Goal: Task Accomplishment & Management: Manage account settings

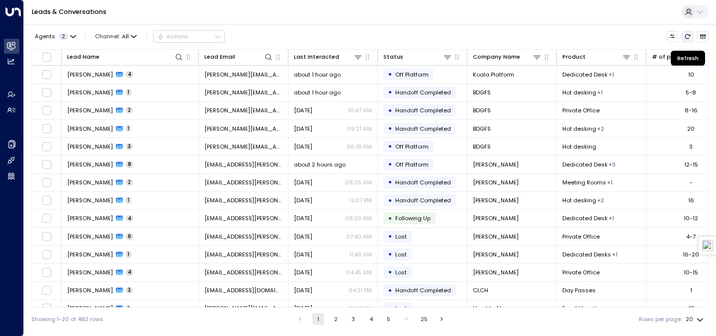
click at [688, 34] on icon "Refresh" at bounding box center [687, 36] width 6 height 6
click at [689, 35] on icon "Refresh" at bounding box center [687, 36] width 5 height 5
click at [325, 57] on div "Last Interacted" at bounding box center [316, 56] width 45 height 9
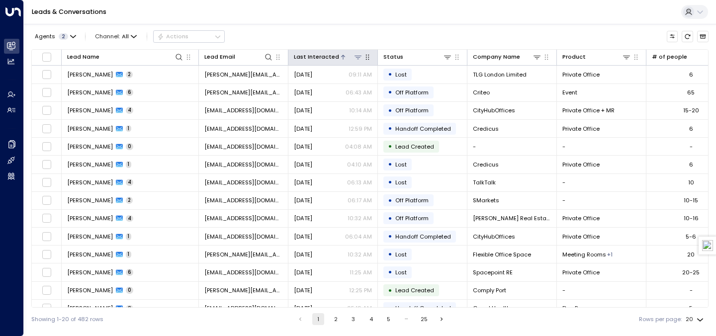
click at [325, 57] on div "Last Interacted" at bounding box center [316, 56] width 45 height 9
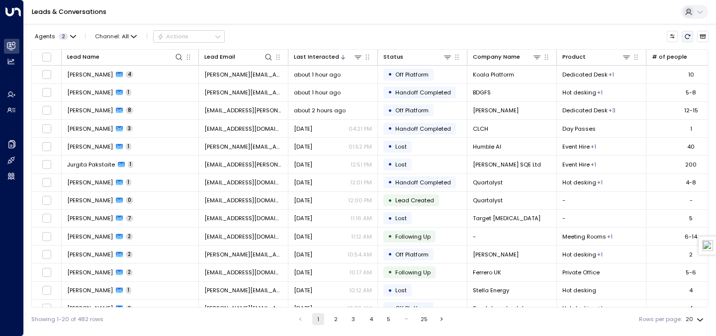
click at [686, 36] on icon "Refresh" at bounding box center [687, 36] width 6 height 6
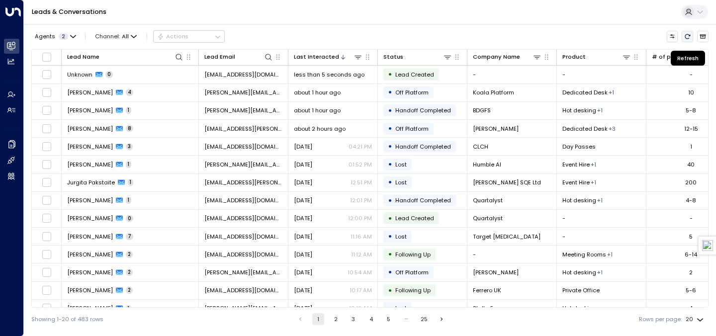
click at [686, 36] on icon "Refresh" at bounding box center [687, 36] width 6 height 6
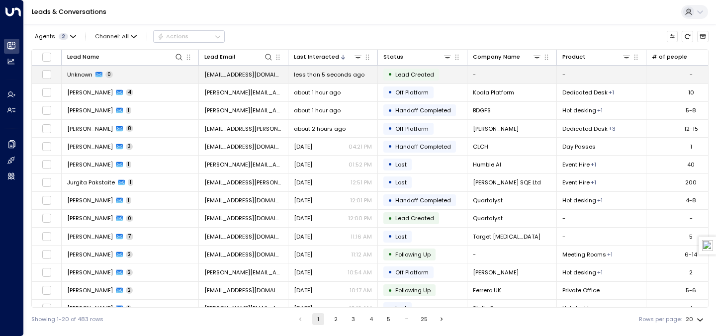
click at [413, 73] on span "Lead Created" at bounding box center [414, 75] width 39 height 8
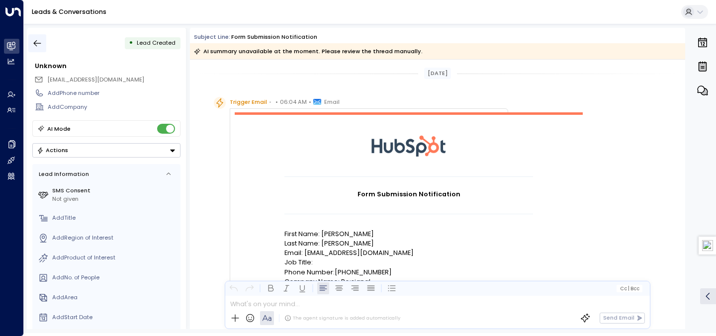
click at [34, 43] on icon "button" at bounding box center [37, 43] width 7 height 6
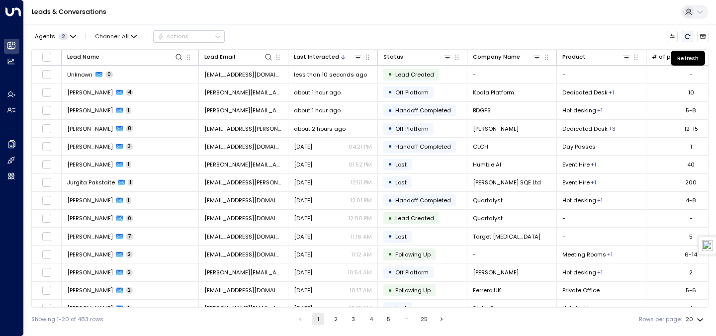
click at [688, 38] on icon "Refresh" at bounding box center [687, 36] width 6 height 6
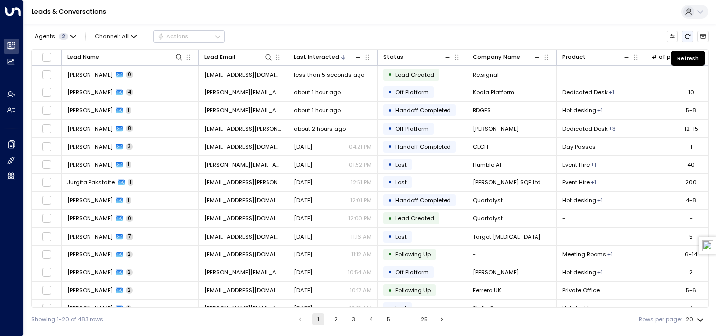
click at [688, 38] on icon "Refresh" at bounding box center [687, 36] width 6 height 6
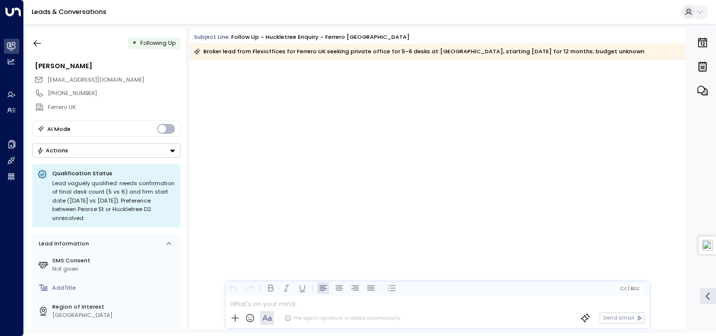
scroll to position [1257, 0]
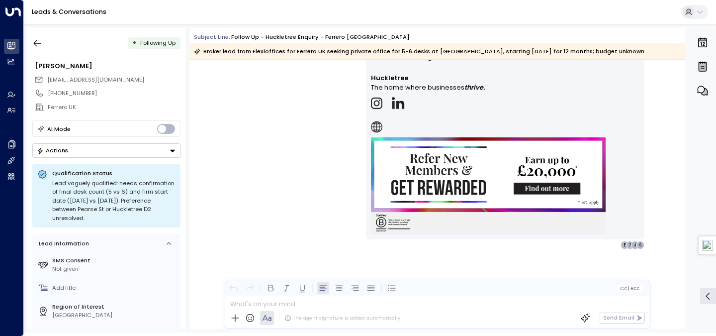
click at [39, 50] on button "button" at bounding box center [37, 43] width 18 height 18
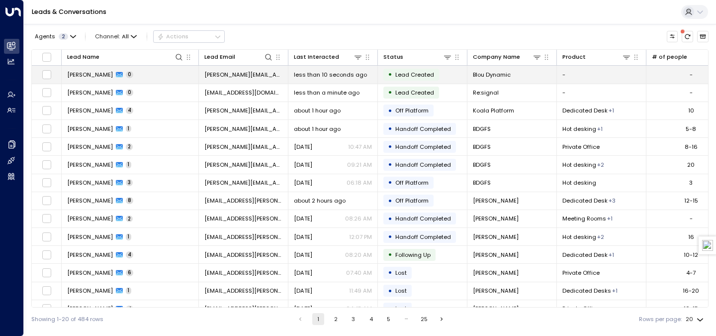
click at [428, 72] on span "Lead Created" at bounding box center [414, 75] width 39 height 8
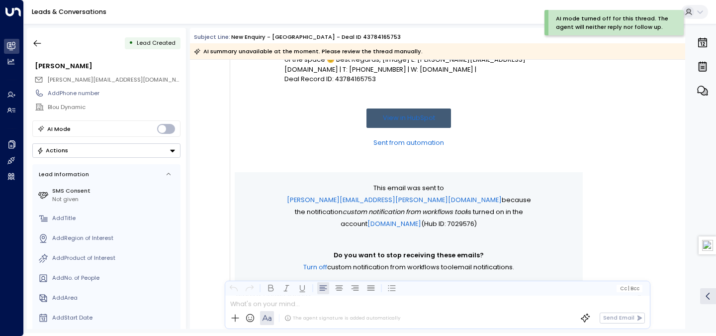
scroll to position [361, 0]
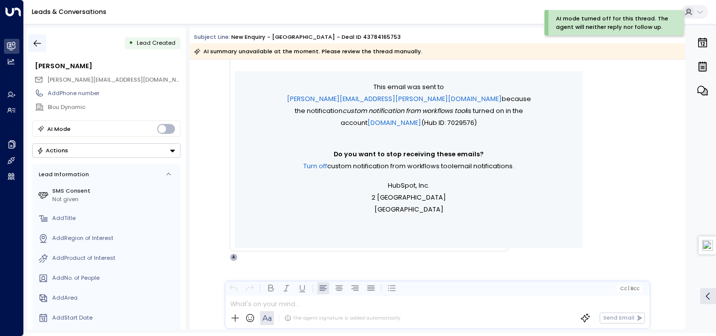
click at [36, 40] on icon "button" at bounding box center [37, 43] width 7 height 6
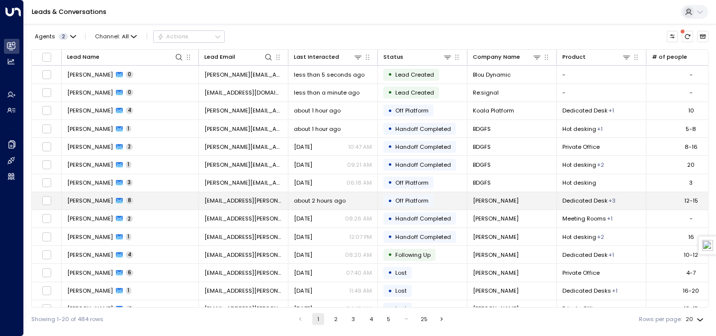
click at [397, 204] on span "Off Platform" at bounding box center [411, 200] width 33 height 8
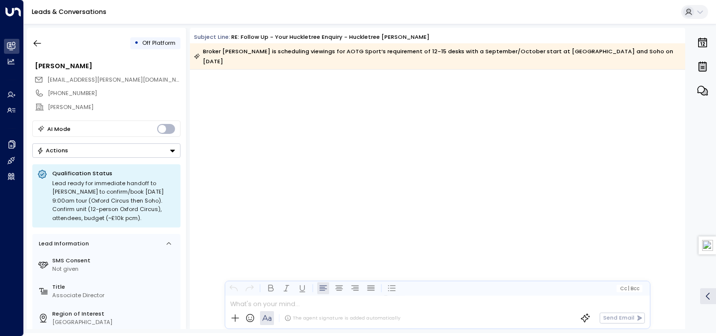
scroll to position [4230, 0]
